Goal: Check status

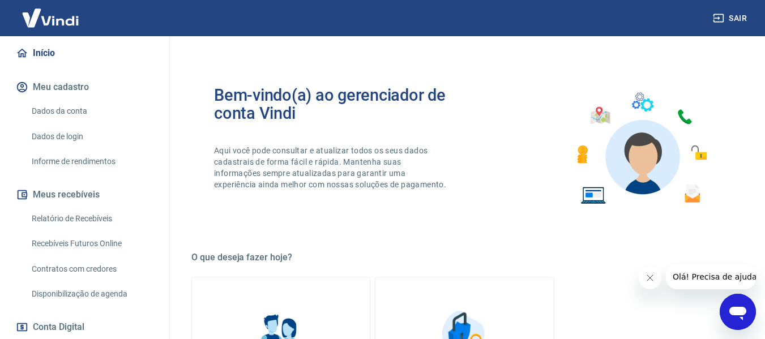
scroll to position [170, 0]
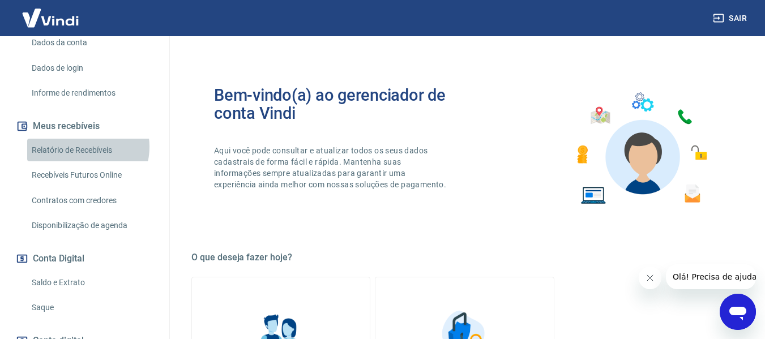
click at [86, 159] on link "Relatório de Recebíveis" at bounding box center [91, 150] width 129 height 23
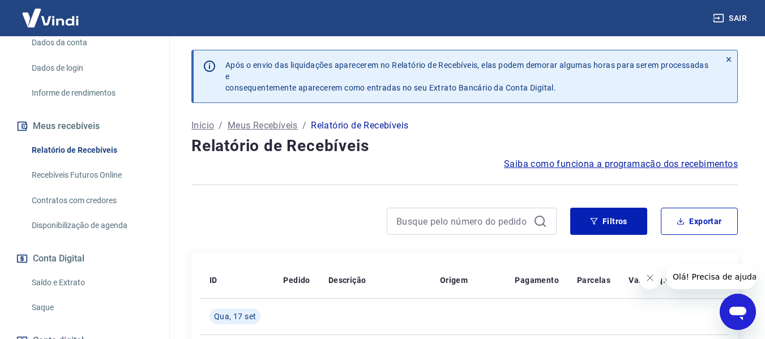
scroll to position [227, 0]
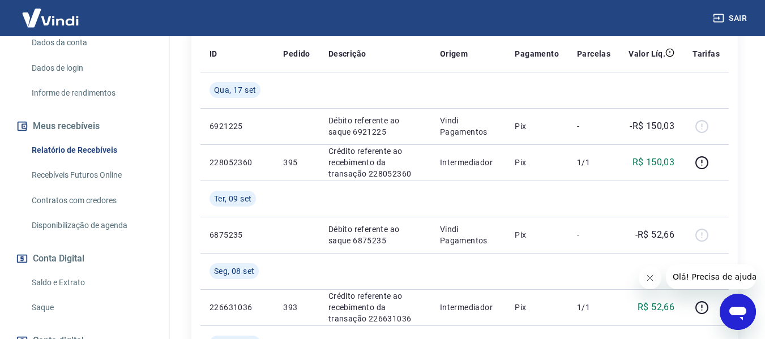
click at [59, 295] on link "Saldo e Extrato" at bounding box center [91, 282] width 129 height 23
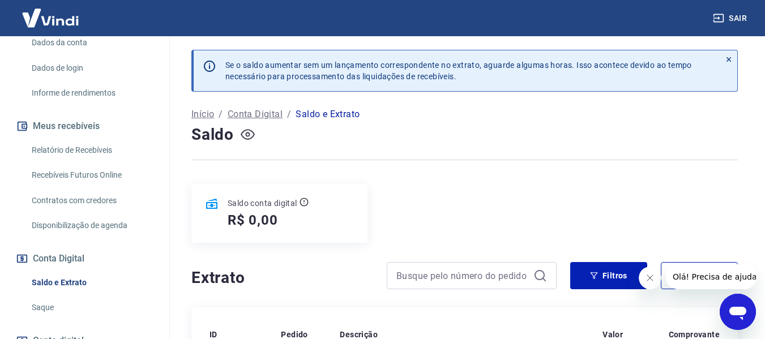
click at [248, 134] on icon "button" at bounding box center [248, 134] width 14 height 14
click at [84, 161] on link "Relatório de Recebíveis" at bounding box center [91, 150] width 129 height 23
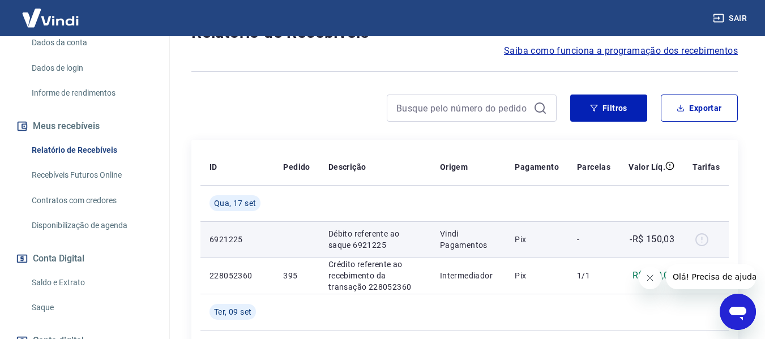
scroll to position [170, 0]
